Goal: Transaction & Acquisition: Purchase product/service

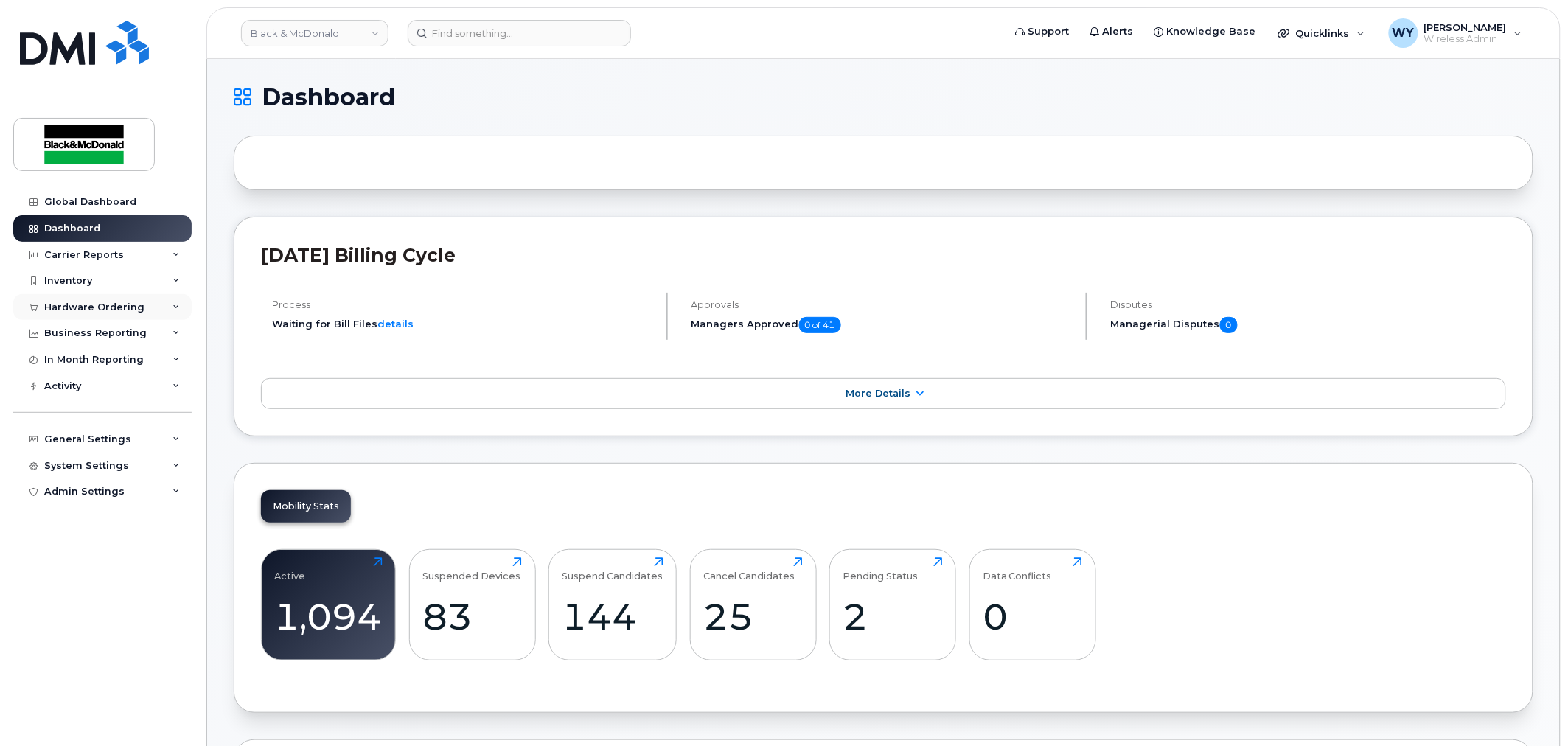
click at [103, 313] on div "Hardware Ordering" at bounding box center [102, 307] width 179 height 27
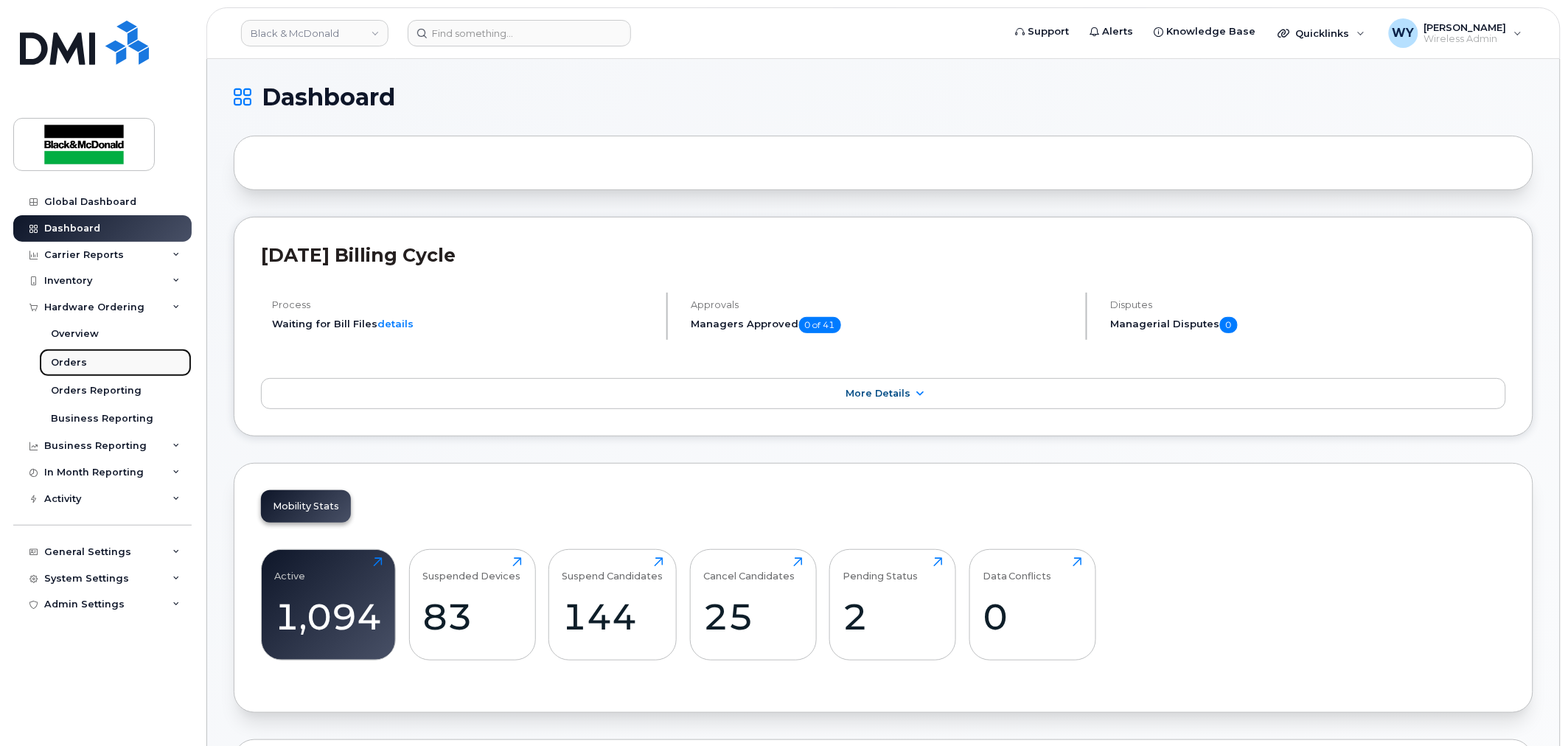
click at [78, 369] on div "Orders" at bounding box center [69, 362] width 36 height 13
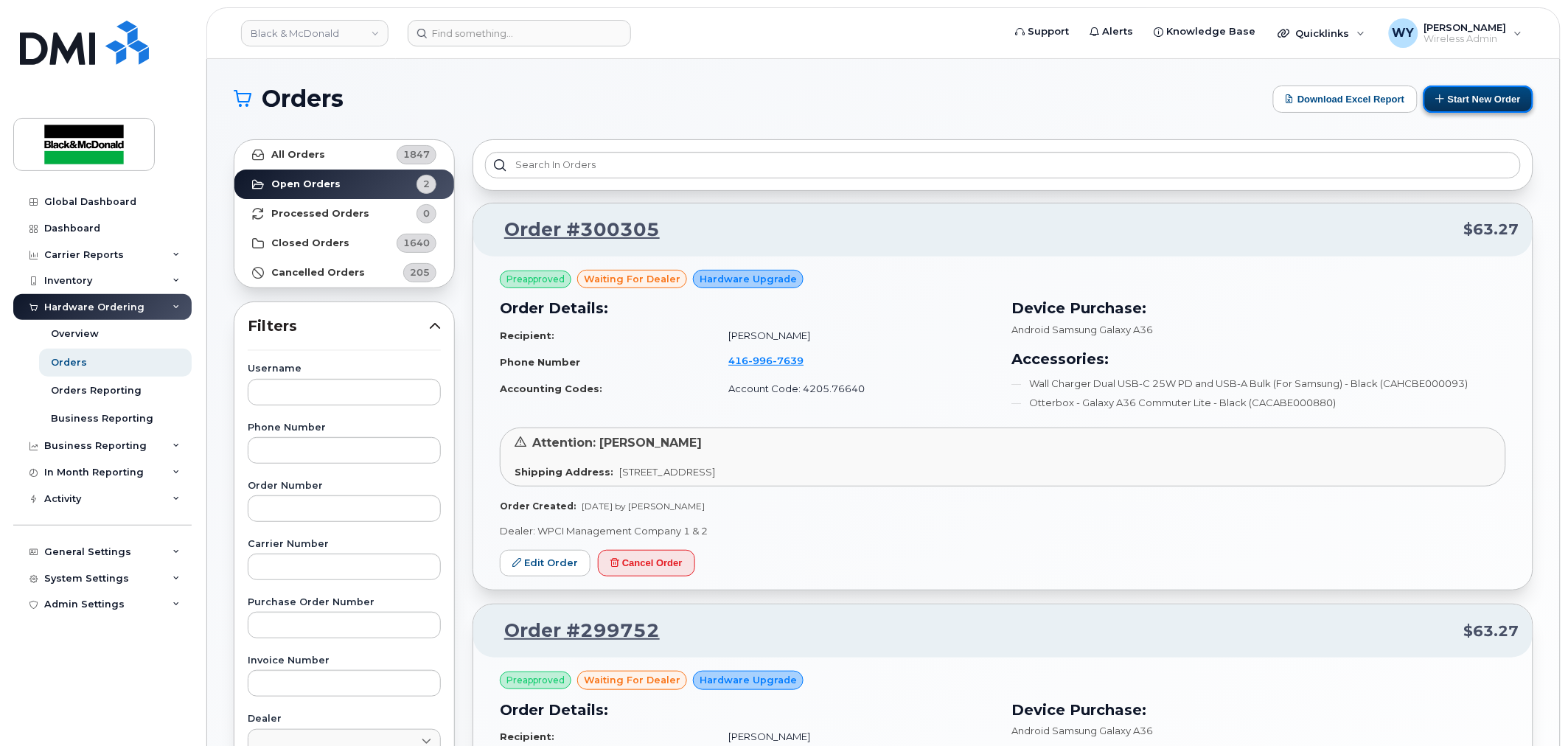
click at [1470, 107] on button "Start New Order" at bounding box center [1477, 99] width 110 height 28
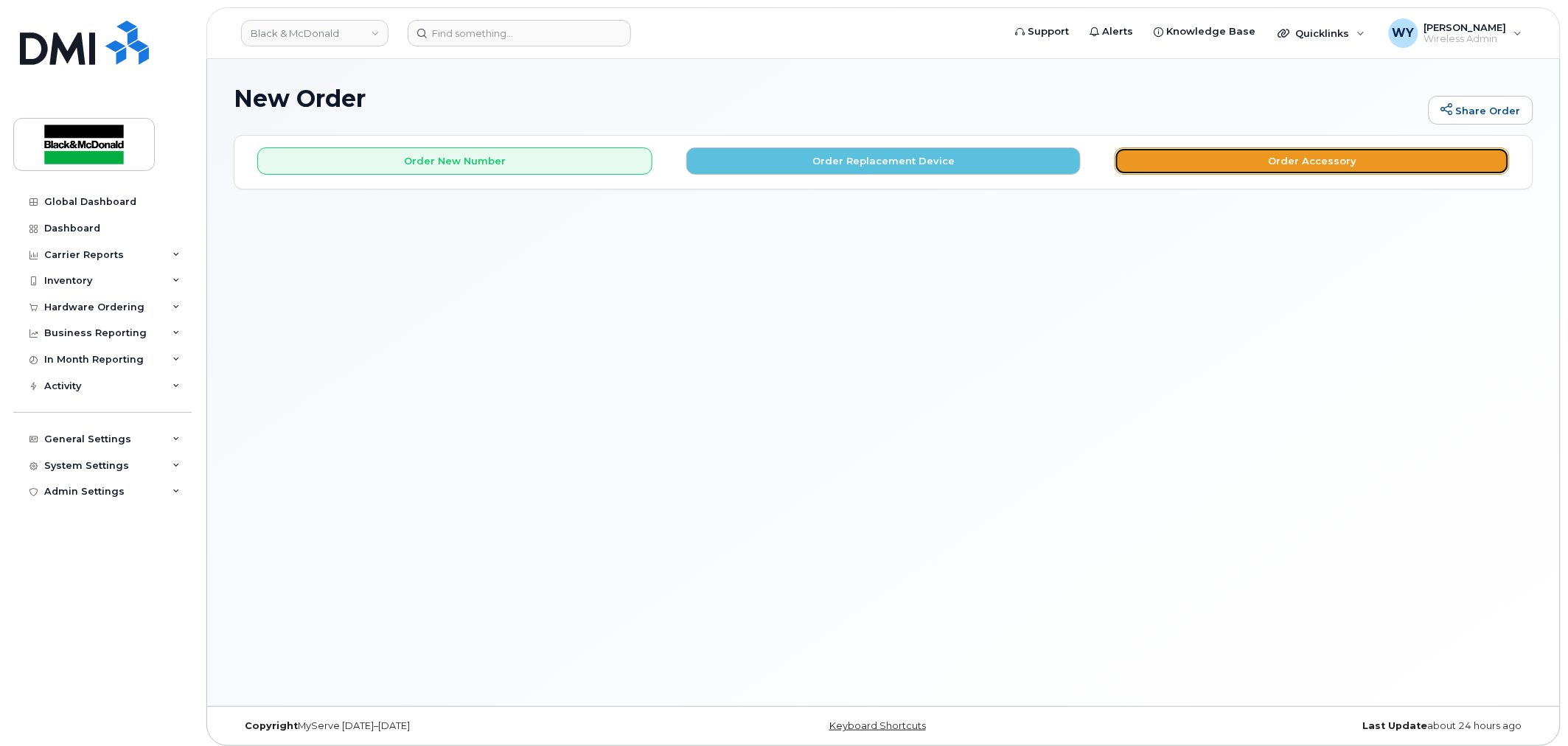
click at [1284, 154] on button "Order Accessory" at bounding box center [1312, 161] width 395 height 28
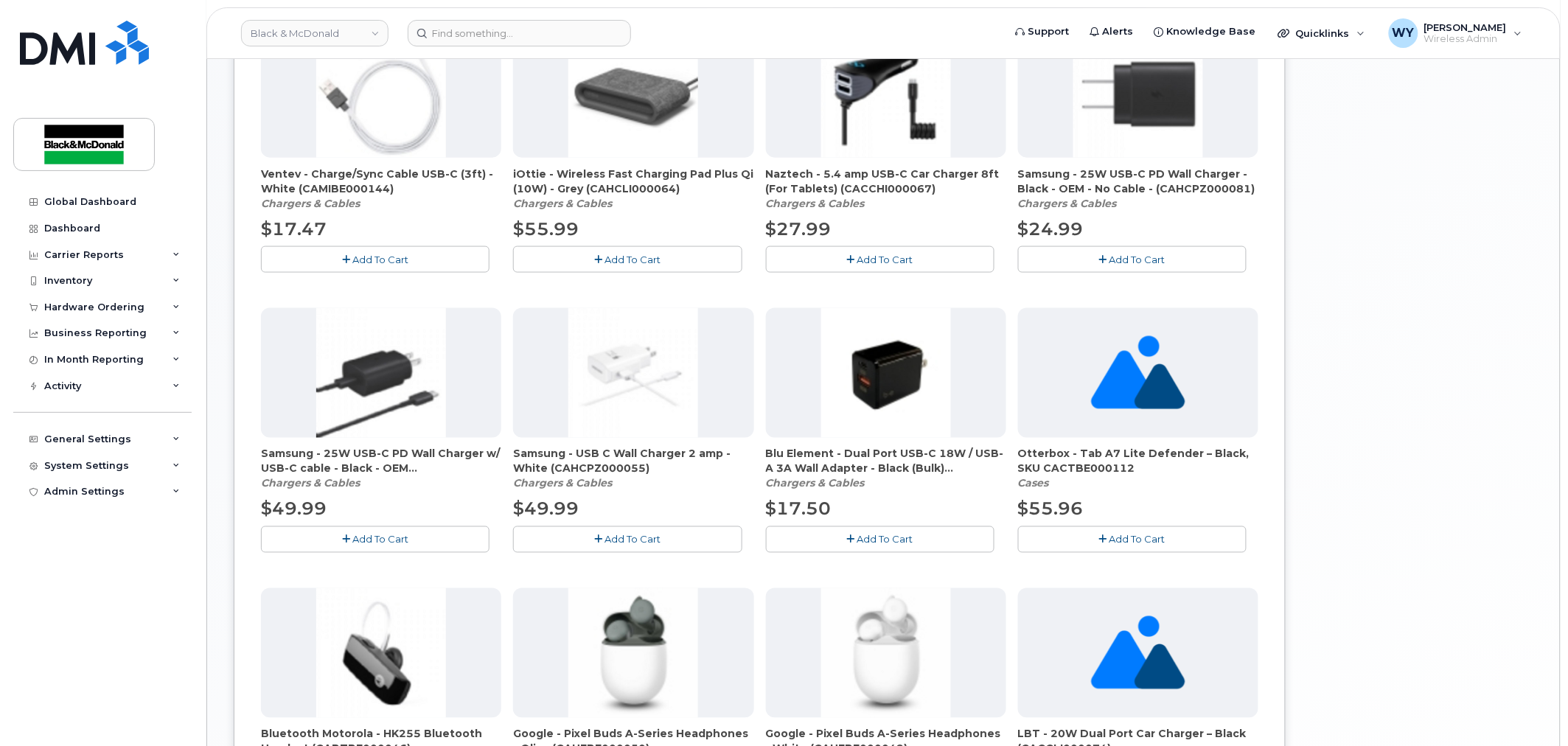
scroll to position [563, 0]
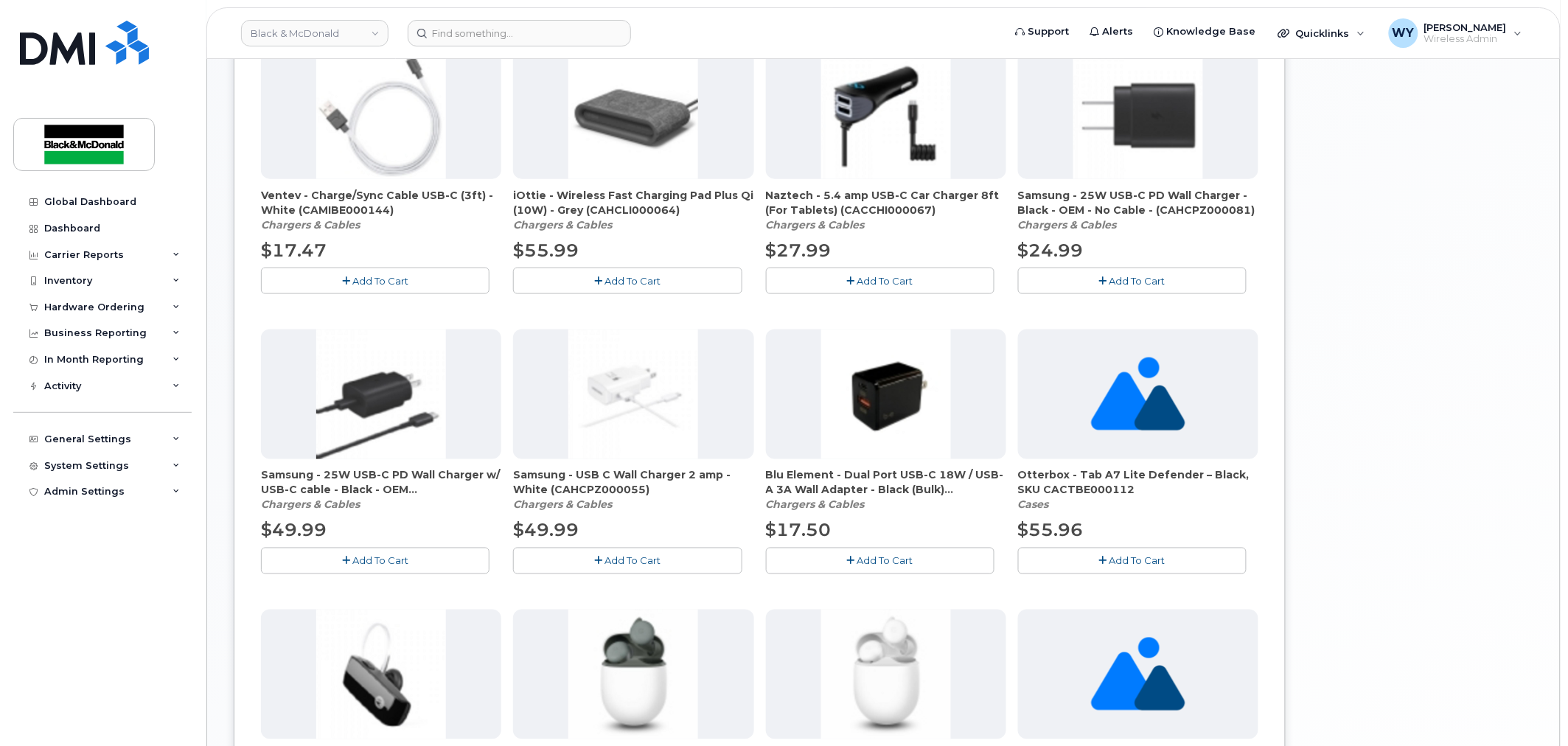
click at [1401, 274] on div "Your Cart is Empty! Choose product from the left side and you will see the new …" at bounding box center [1414, 285] width 235 height 1426
